Goal: Find specific page/section: Find specific page/section

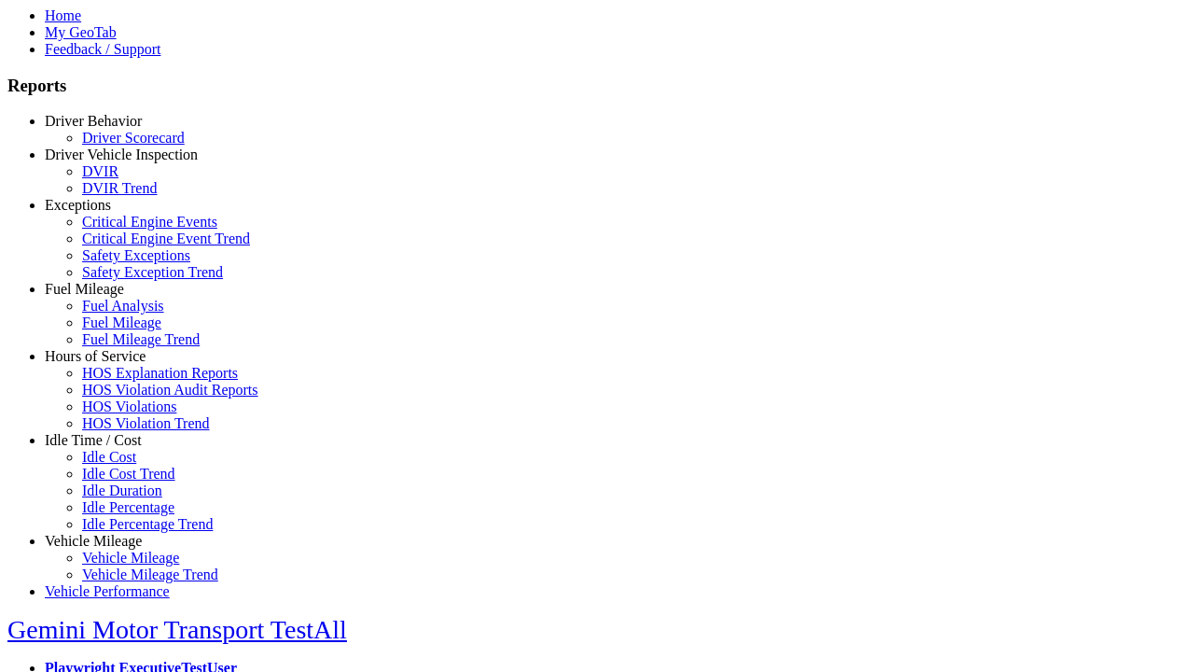
click at [107, 364] on link "Hours of Service" at bounding box center [95, 356] width 101 height 16
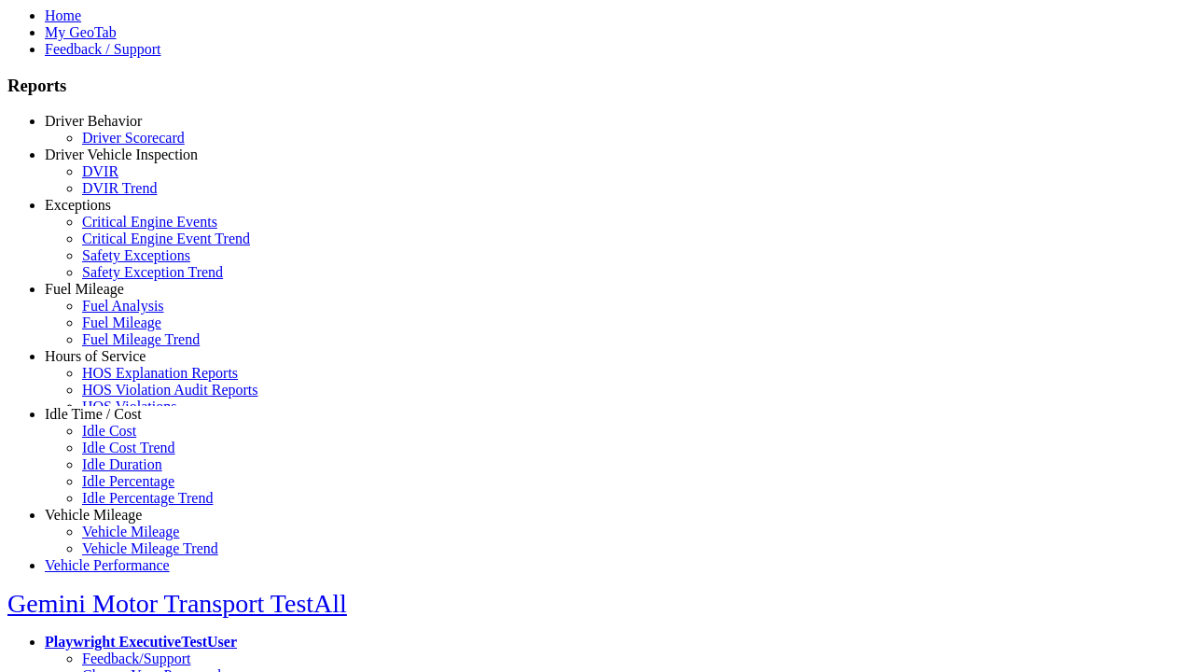
click at [121, 381] on link "HOS Explanation Reports" at bounding box center [160, 373] width 156 height 16
